Goal: Task Accomplishment & Management: Use online tool/utility

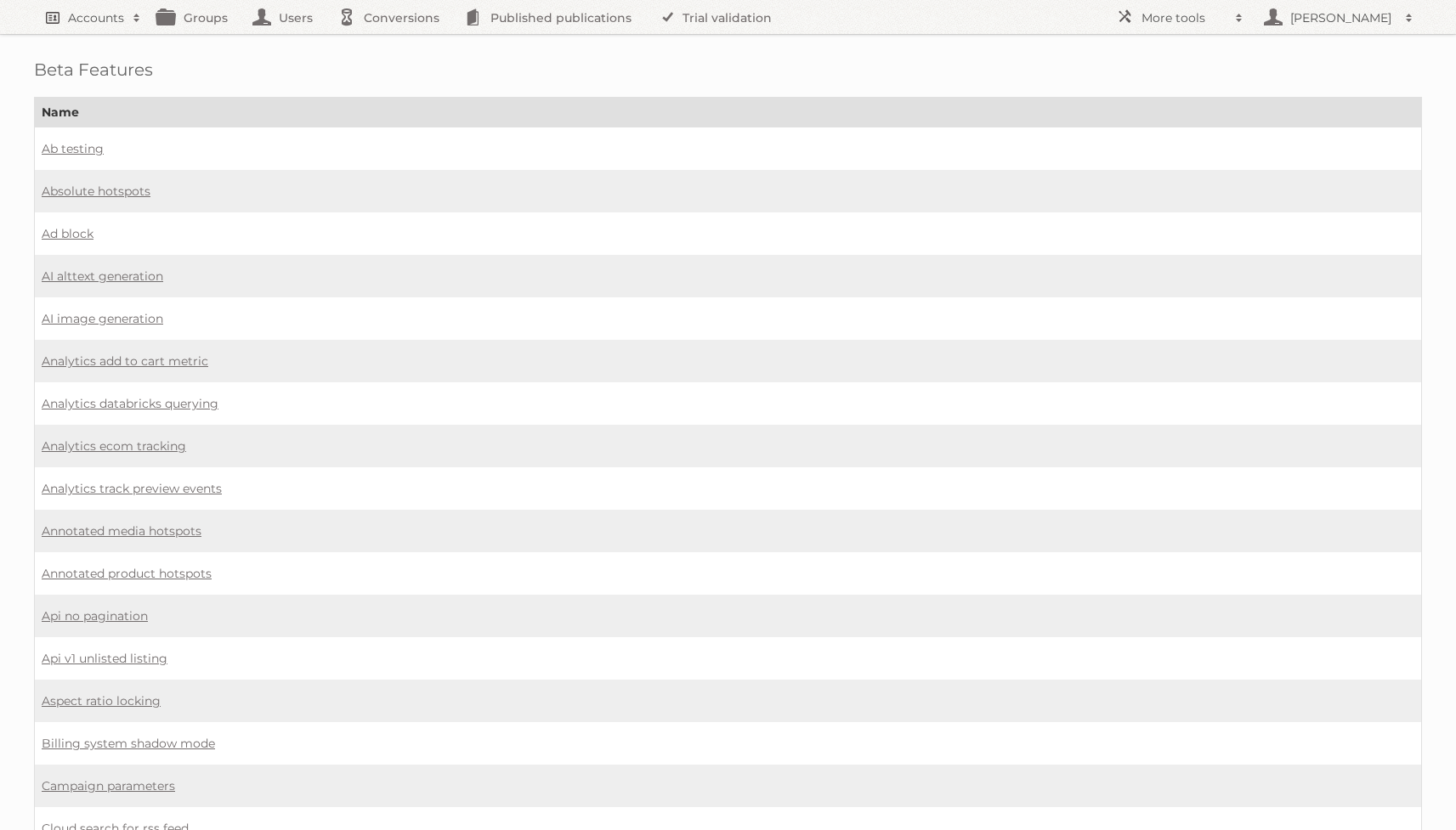
click at [109, 24] on h2 "Accounts" at bounding box center [95, 17] width 56 height 17
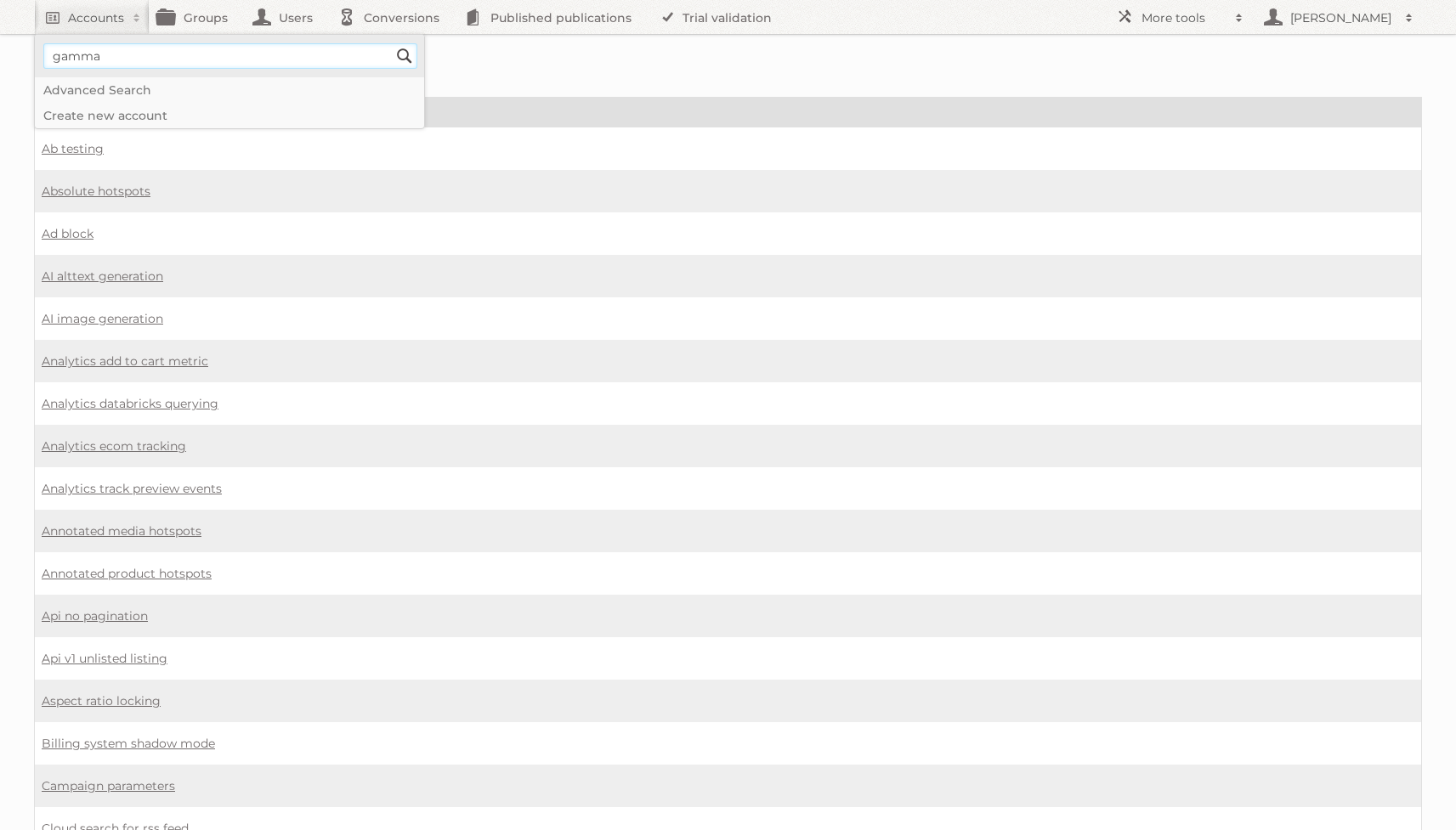
type input"] "gamma"
click at [392, 44] on input "Search" at bounding box center [405, 57] width 26 height 26
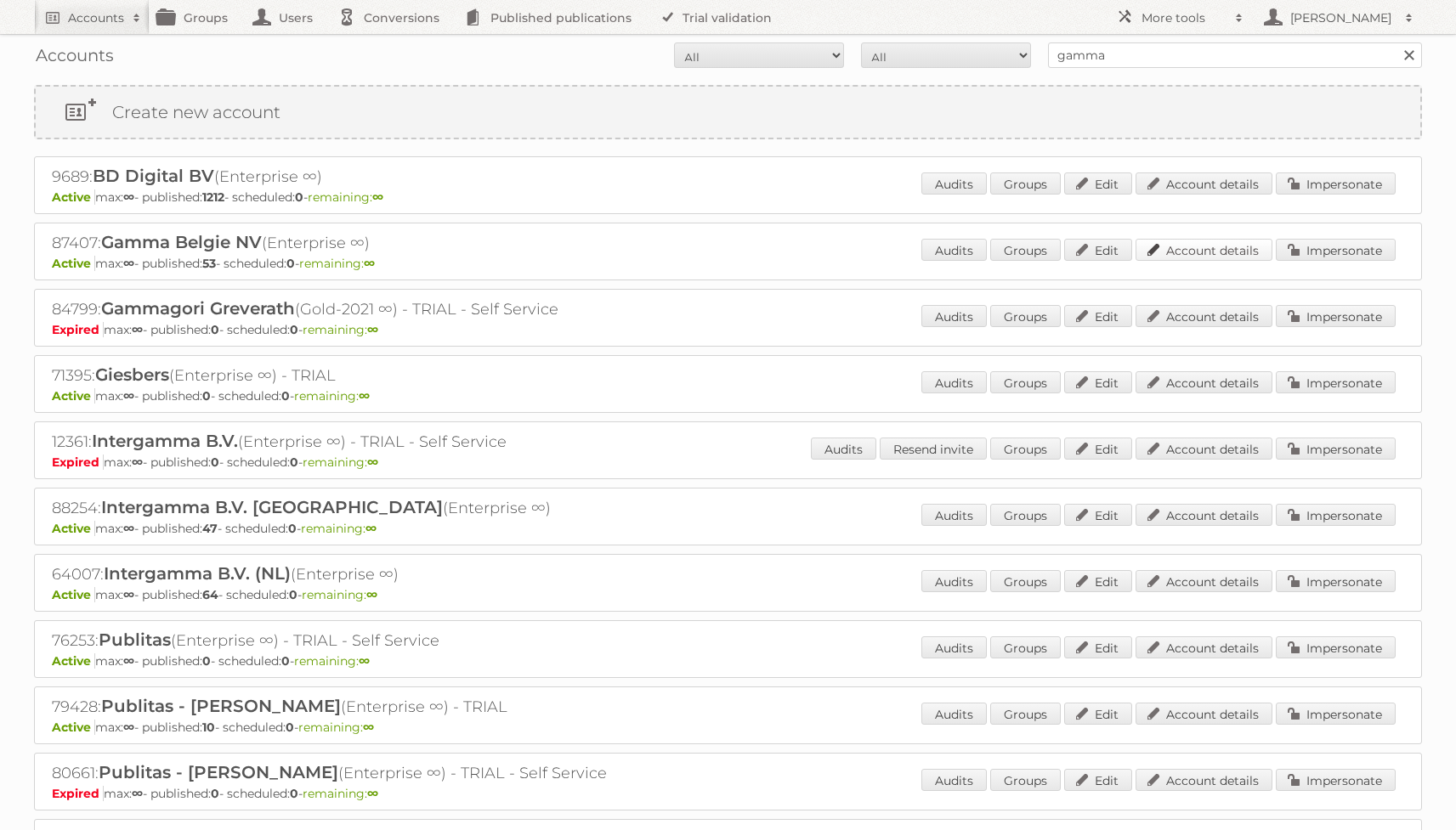
click at [1234, 257] on link "Account details" at bounding box center [1205, 250] width 137 height 22
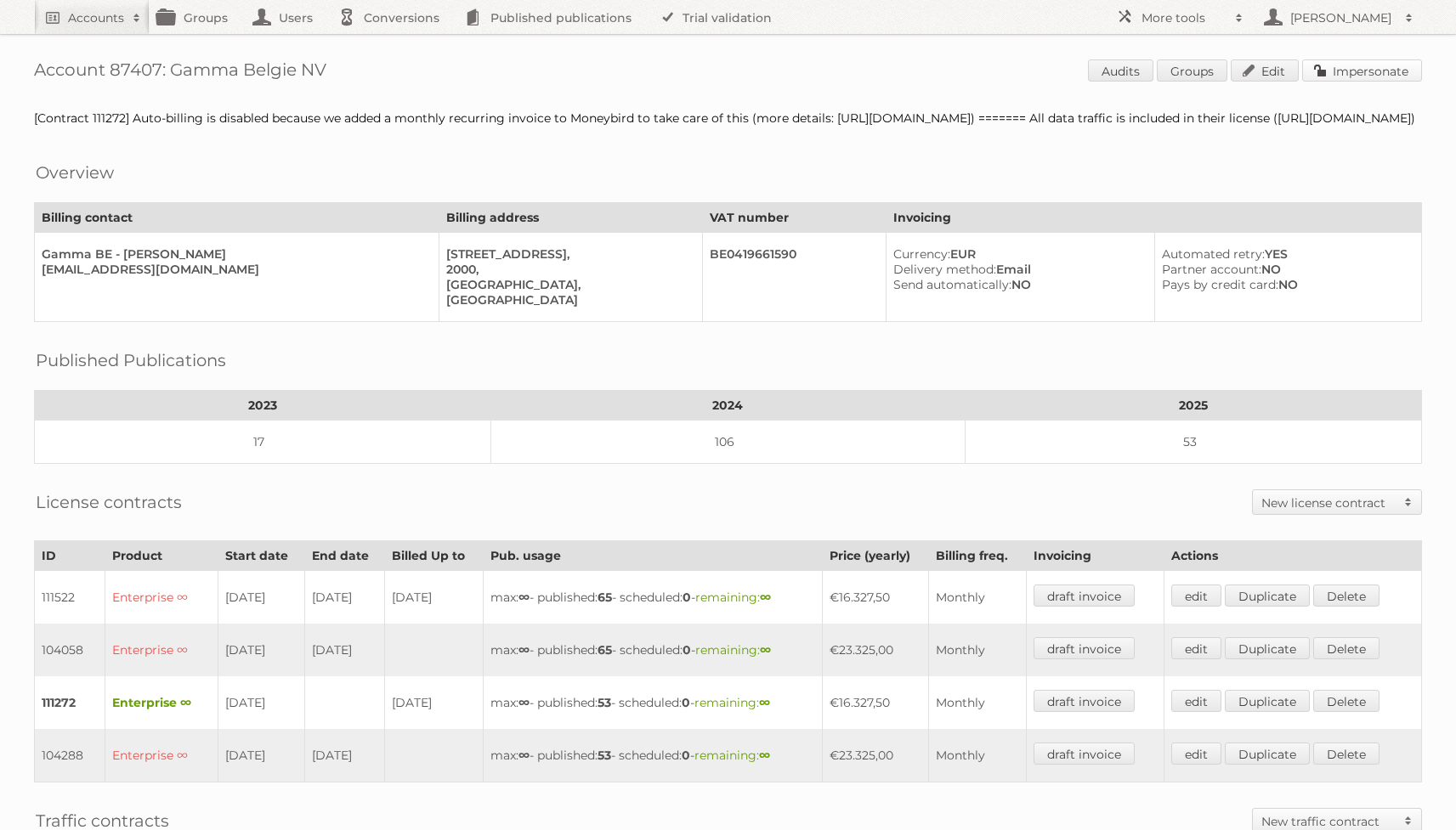
click at [1372, 70] on link "Impersonate" at bounding box center [1362, 70] width 120 height 22
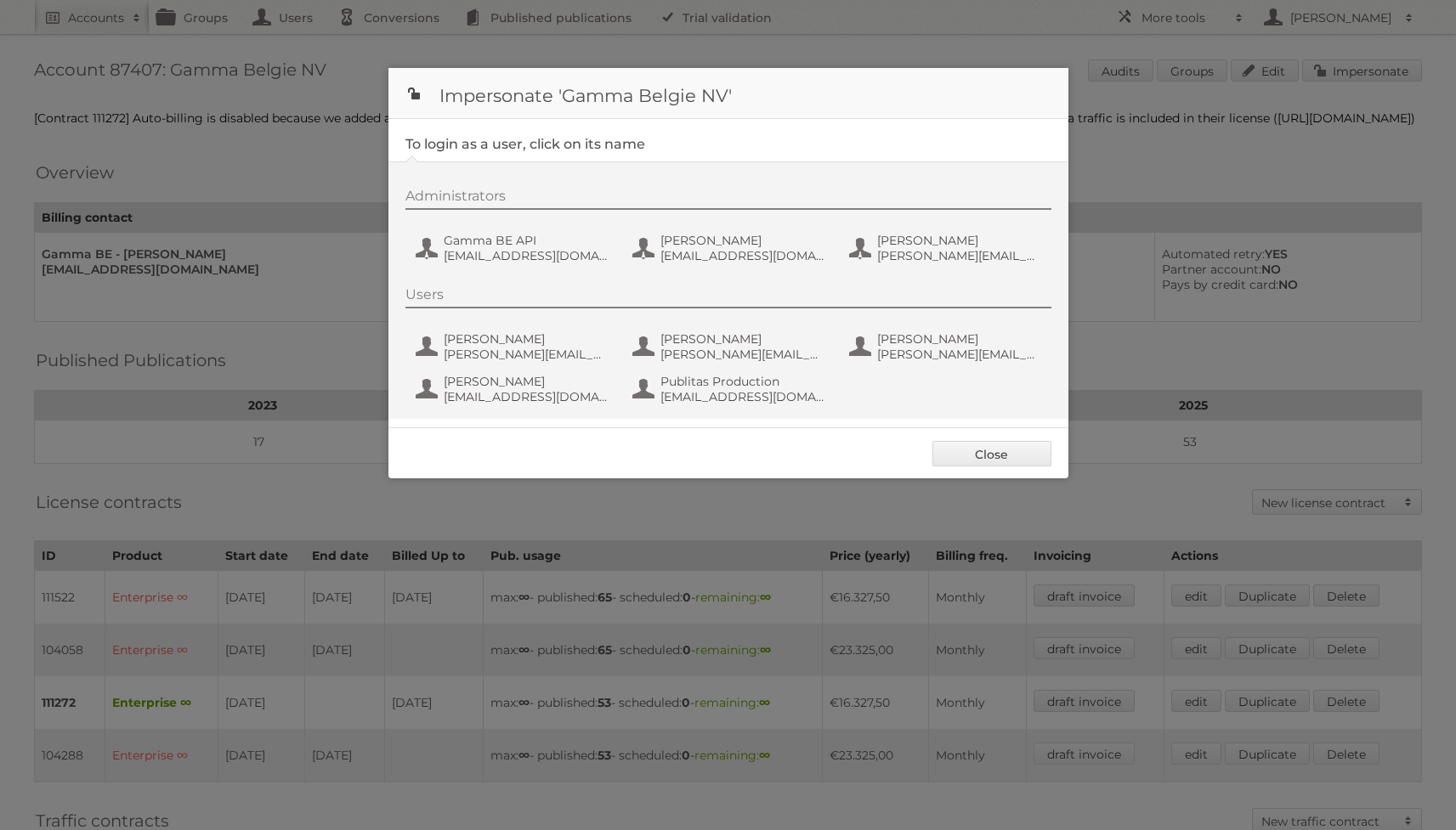
click at [1190, 240] on div at bounding box center [728, 415] width 1456 height 830
click at [483, 253] on span "svc_publitasGBE@intergamma.nl" at bounding box center [526, 255] width 165 height 15
